Goal: Task Accomplishment & Management: Use online tool/utility

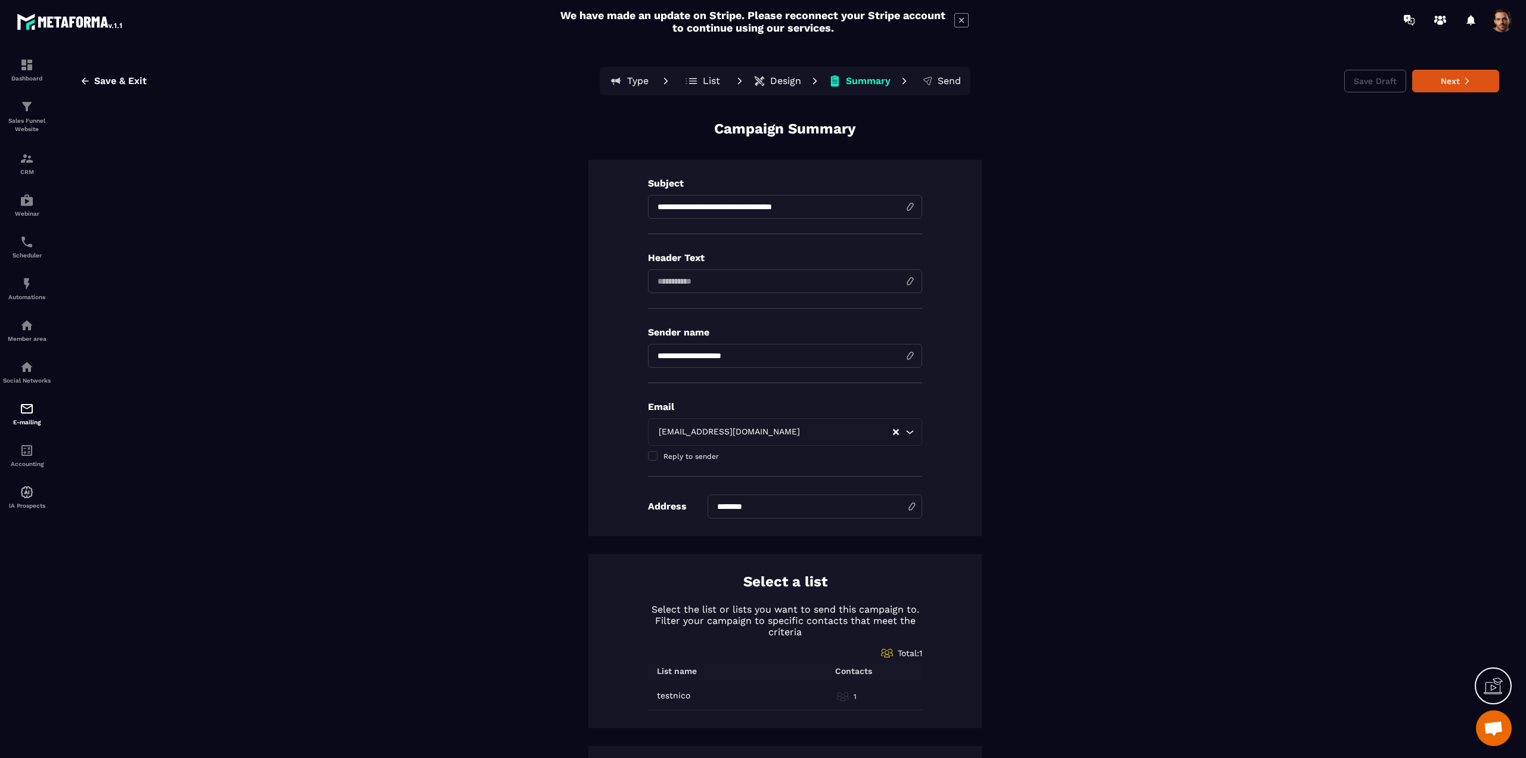
click at [703, 76] on p "List" at bounding box center [711, 81] width 17 height 12
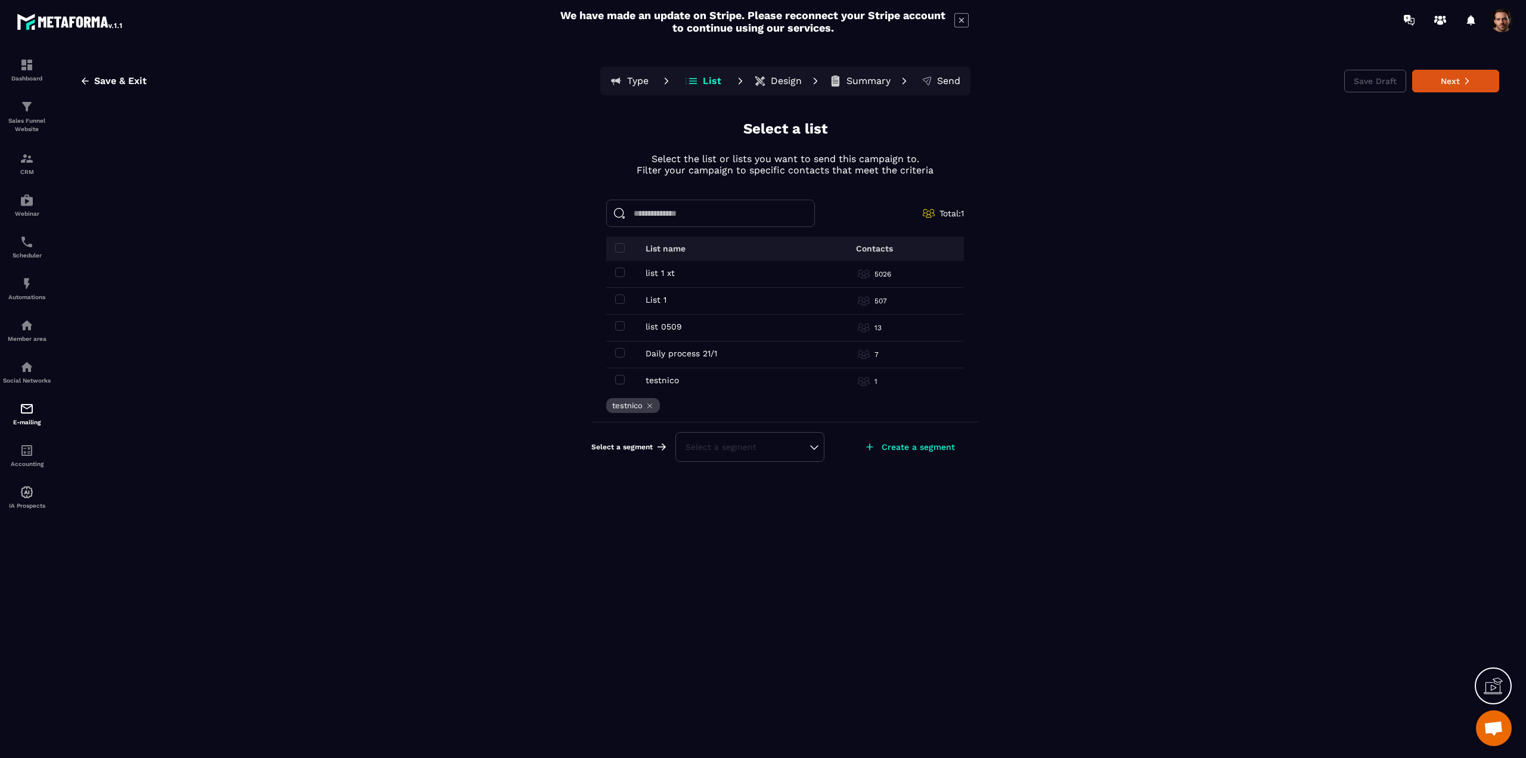
click at [817, 445] on div "Select a segment" at bounding box center [749, 447] width 149 height 30
click at [811, 445] on div "Select a segment" at bounding box center [749, 447] width 129 height 12
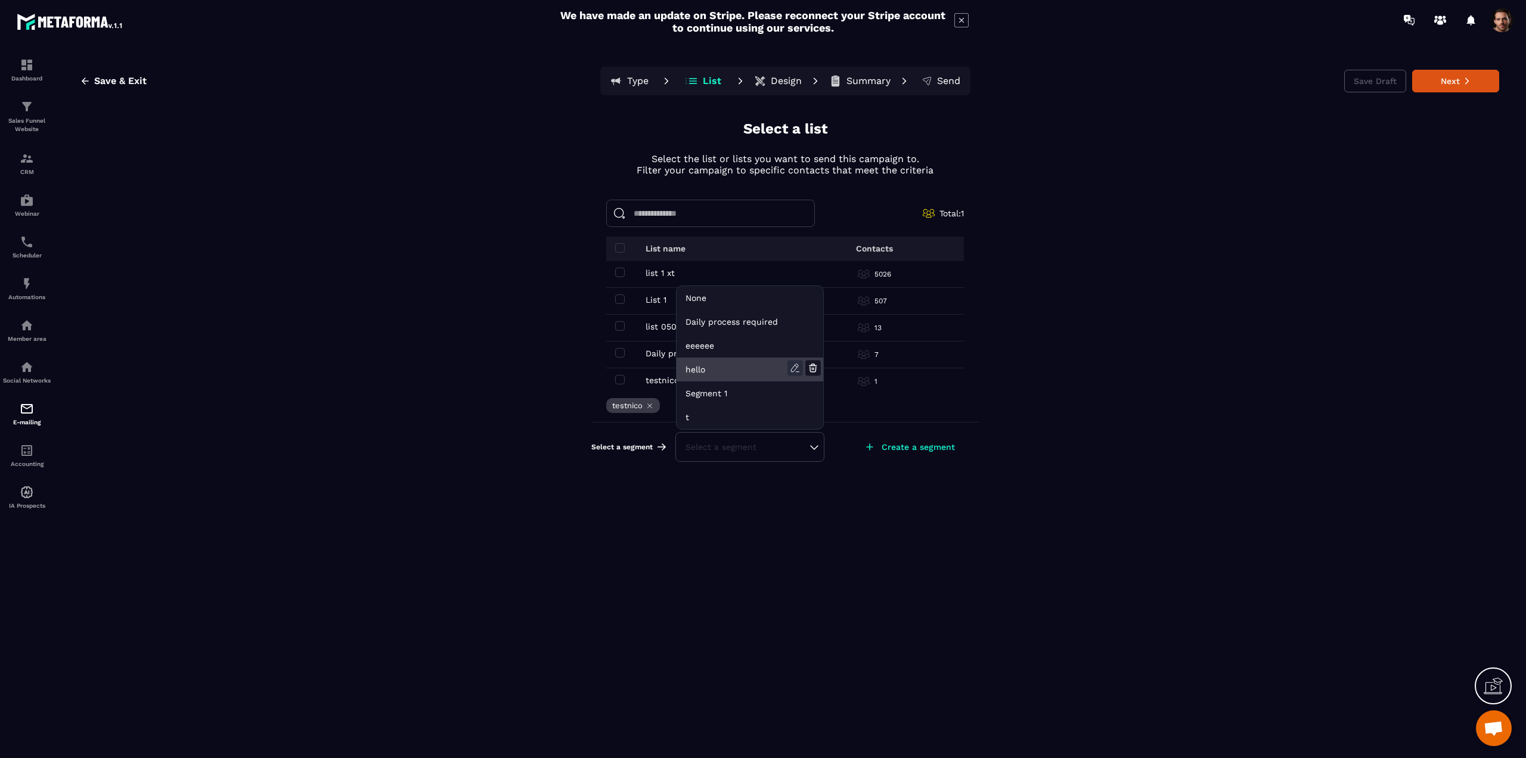
click at [792, 365] on icon at bounding box center [794, 368] width 15 height 15
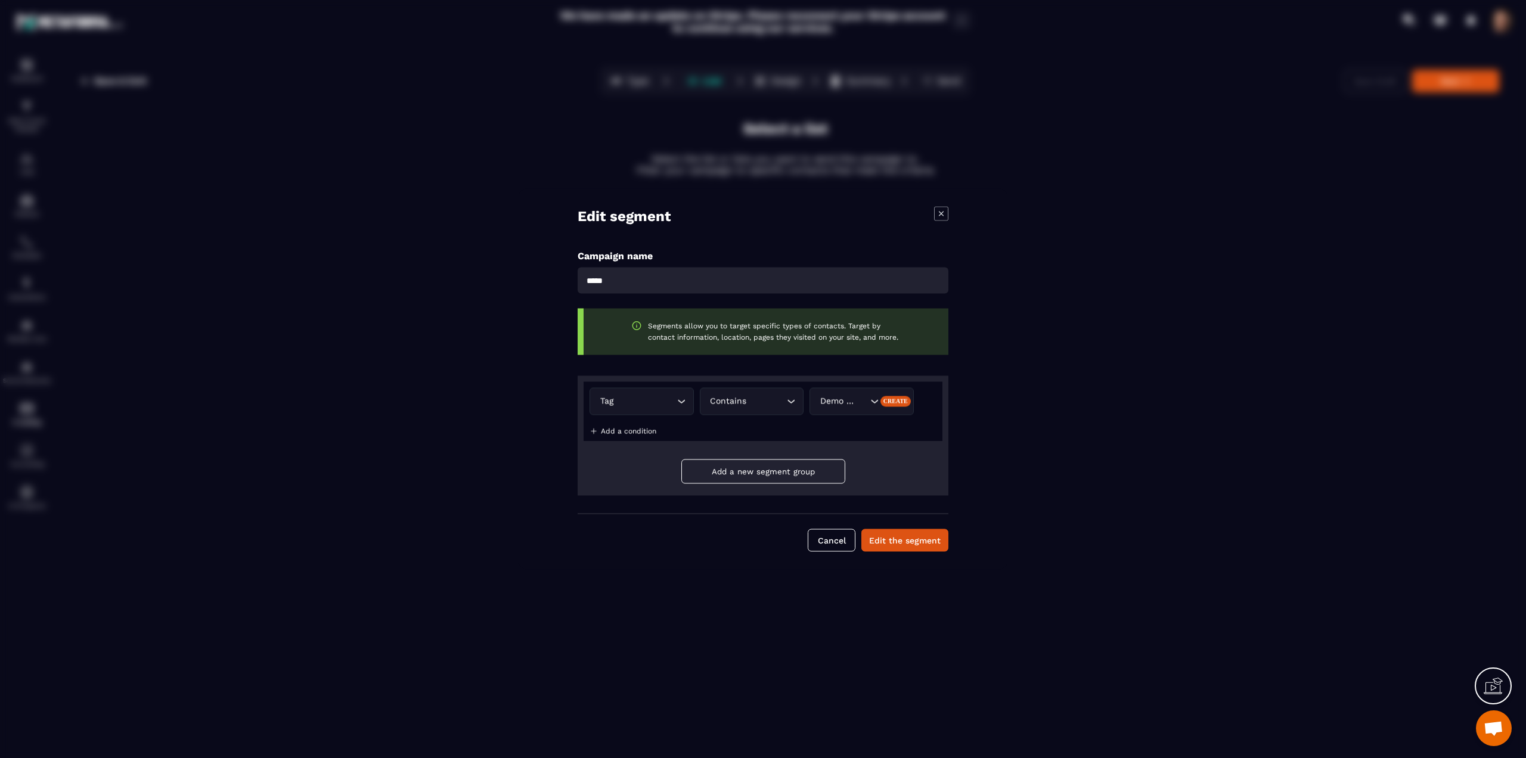
click at [675, 405] on div "Tag Loading..." at bounding box center [642, 401] width 104 height 27
click at [728, 432] on div "Tag Loading... Contains Loading... Demo test Create Add a condition" at bounding box center [763, 412] width 359 height 60
click at [622, 435] on div "Tag Loading... Contains Loading... Demo test Create Add a condition" at bounding box center [763, 412] width 359 height 60
click at [623, 433] on p "Add a condition" at bounding box center [628, 431] width 55 height 8
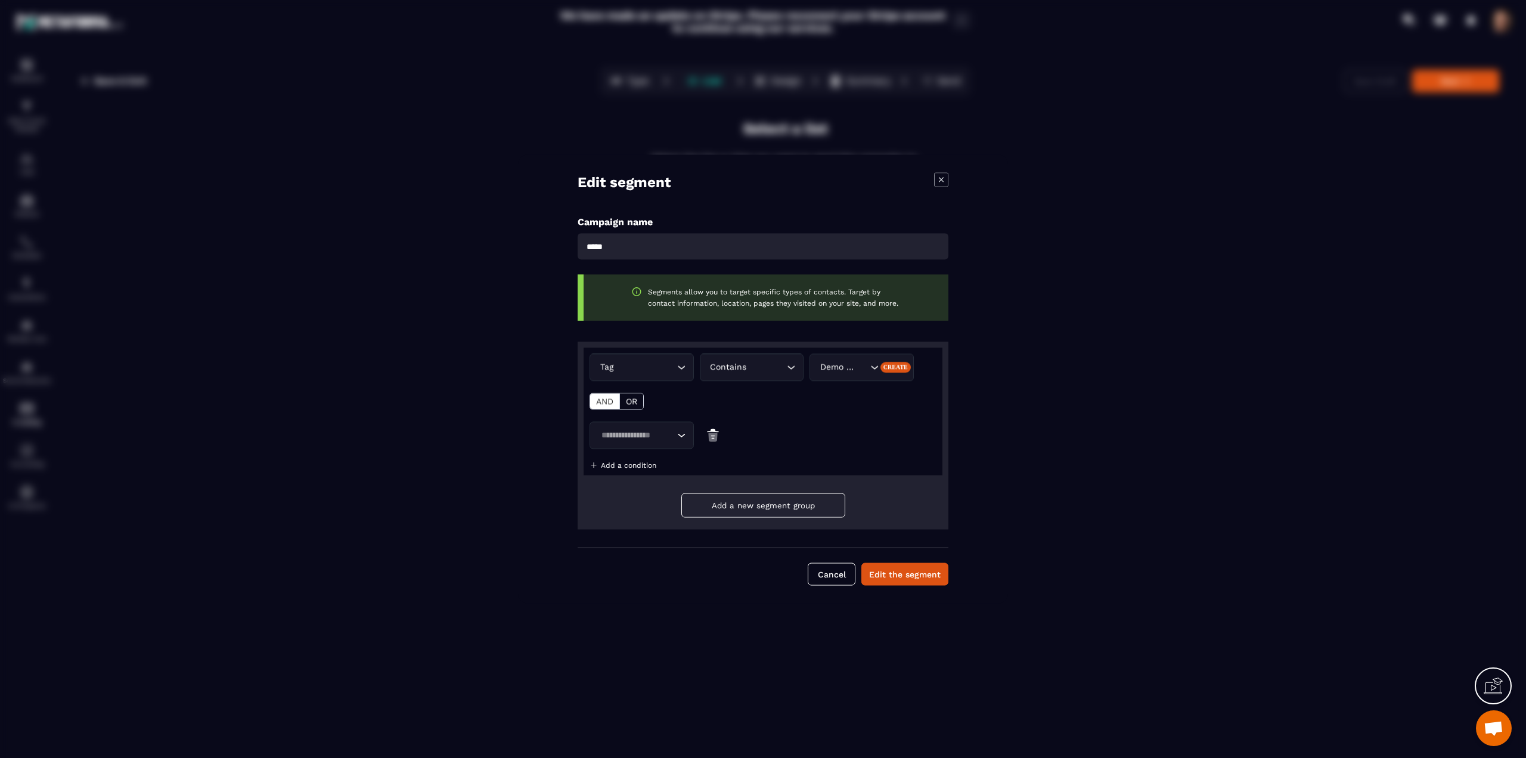
click at [268, 456] on div "Modal window" at bounding box center [763, 379] width 1526 height 758
click at [241, 342] on div "Modal window" at bounding box center [763, 379] width 1526 height 758
